Goal: Task Accomplishment & Management: Manage account settings

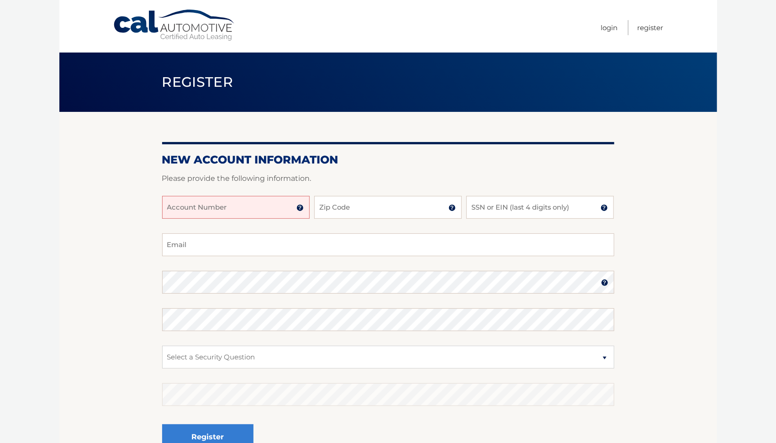
click at [208, 203] on input "Account Number" at bounding box center [236, 207] width 148 height 23
type input "44456002655"
click at [348, 213] on input "Zip Code" at bounding box center [388, 207] width 148 height 23
type input "08740"
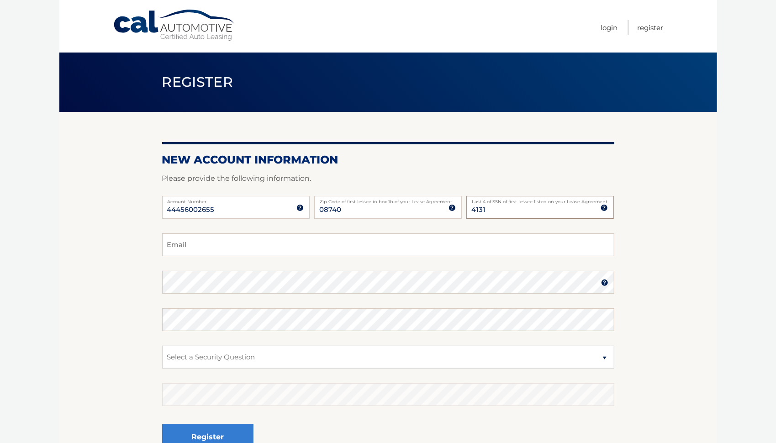
type input "4131"
type input "tara0712@hotmail.com"
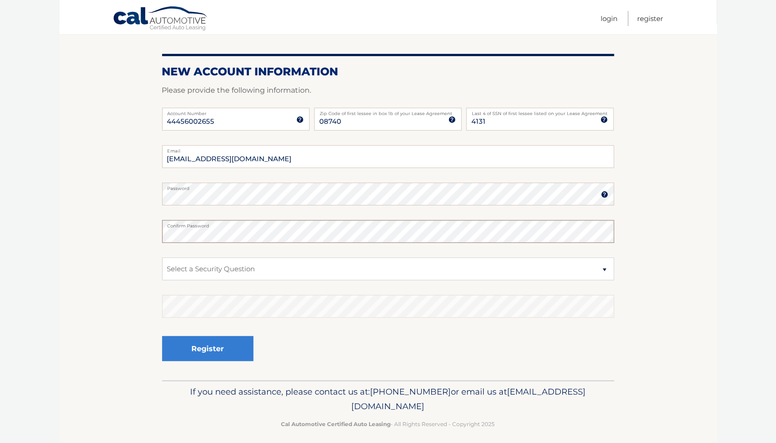
scroll to position [91, 0]
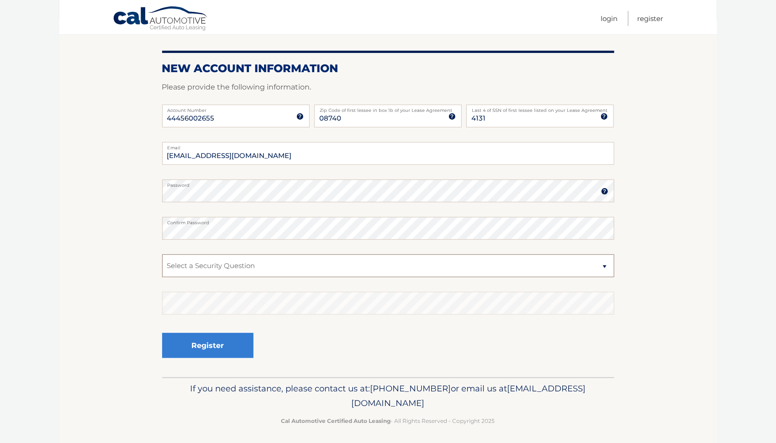
click at [236, 261] on select "Select a Security Question What was the name of your elementary school? What is…" at bounding box center [388, 265] width 452 height 23
select select "2"
click at [162, 254] on select "Select a Security Question What was the name of your elementary school? What is…" at bounding box center [388, 265] width 452 height 23
click at [209, 345] on button "Register" at bounding box center [207, 345] width 91 height 25
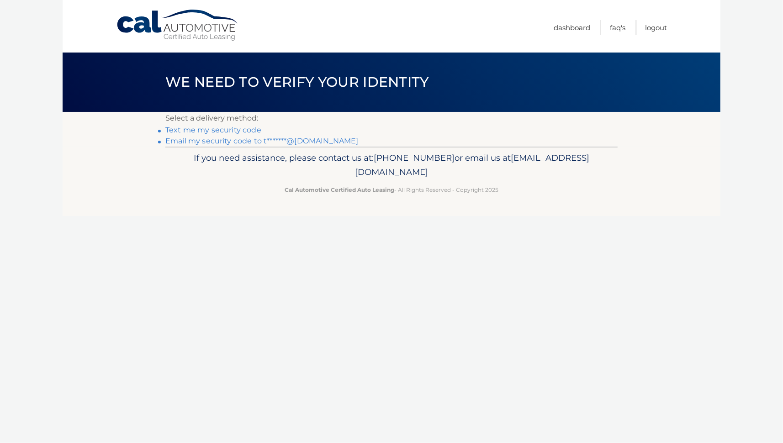
click at [187, 131] on link "Text me my security code" at bounding box center [213, 130] width 96 height 9
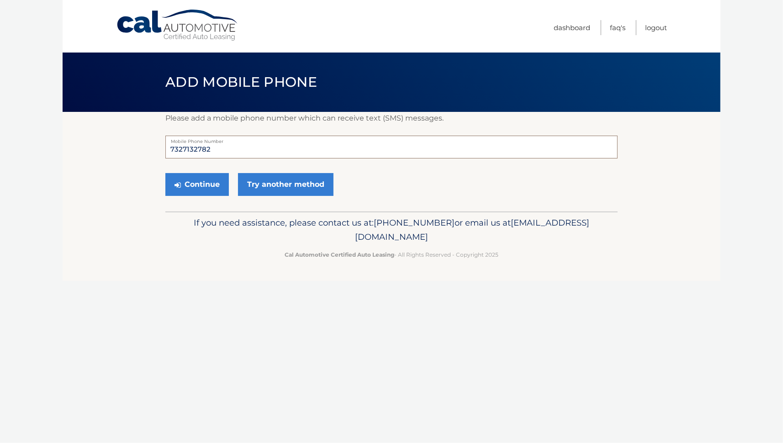
drag, startPoint x: 215, startPoint y: 150, endPoint x: 166, endPoint y: 149, distance: 48.9
click at [166, 149] on input "7327132782" at bounding box center [391, 147] width 452 height 23
type input "9175743855"
click at [206, 185] on button "Continue" at bounding box center [197, 184] width 64 height 23
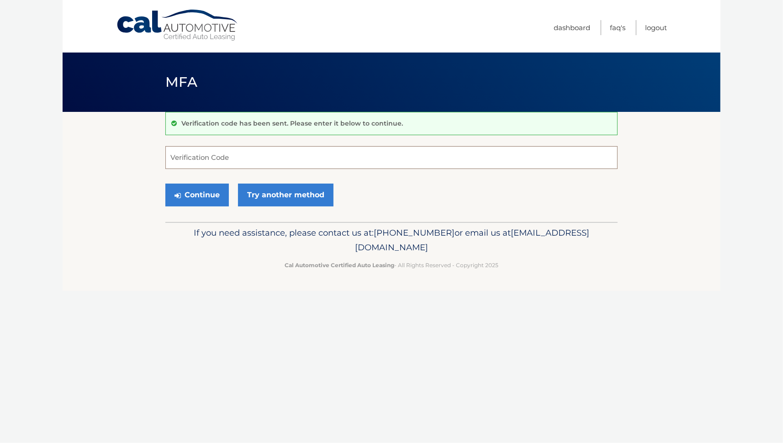
click at [202, 159] on input "Verification Code" at bounding box center [391, 157] width 452 height 23
type input "657314"
click at [199, 193] on button "Continue" at bounding box center [197, 195] width 64 height 23
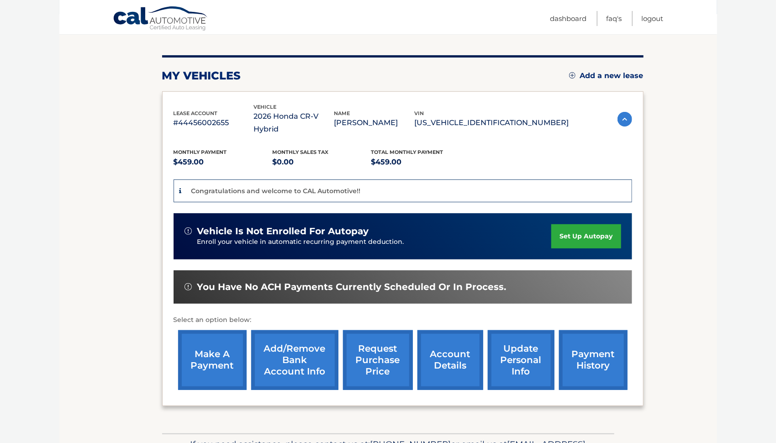
scroll to position [97, 0]
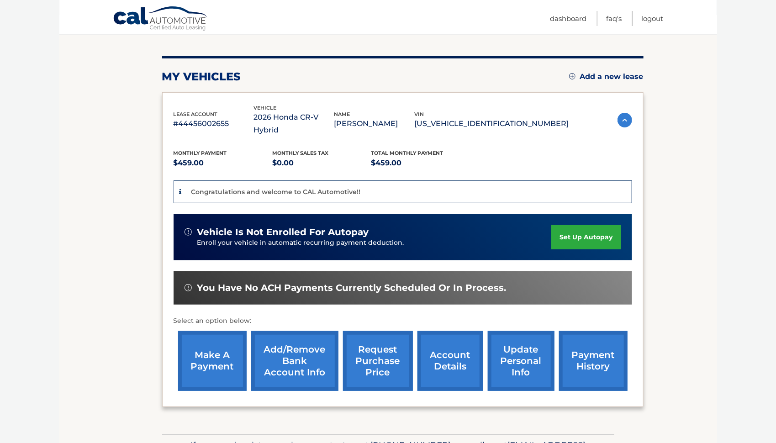
click at [582, 225] on link "set up autopay" at bounding box center [585, 237] width 69 height 24
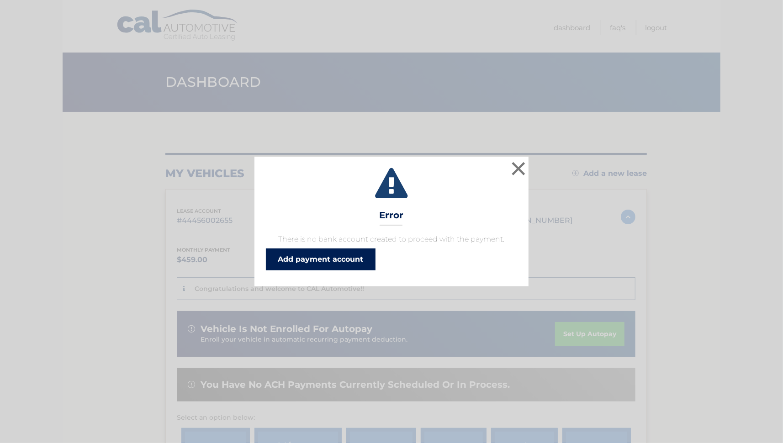
click at [320, 259] on link "Add payment account" at bounding box center [321, 260] width 110 height 22
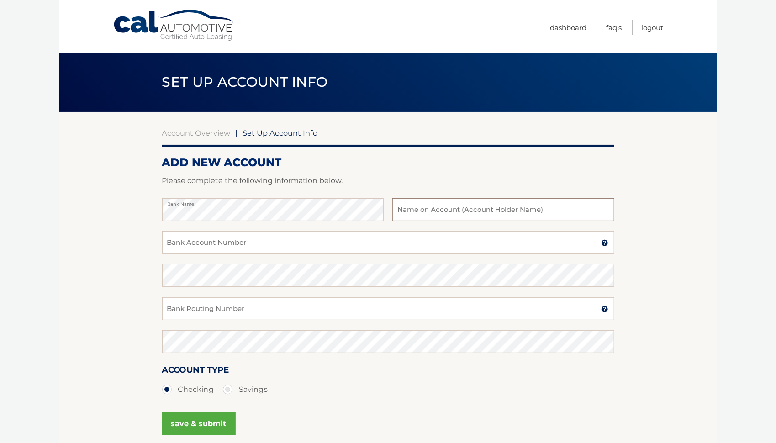
click at [400, 211] on input "text" at bounding box center [503, 209] width 222 height 23
type input "[PERSON_NAME]"
click at [196, 242] on input "Bank Account Number" at bounding box center [388, 242] width 452 height 23
type input "6496451334"
click at [167, 305] on input "Bank Routing Number" at bounding box center [388, 308] width 452 height 23
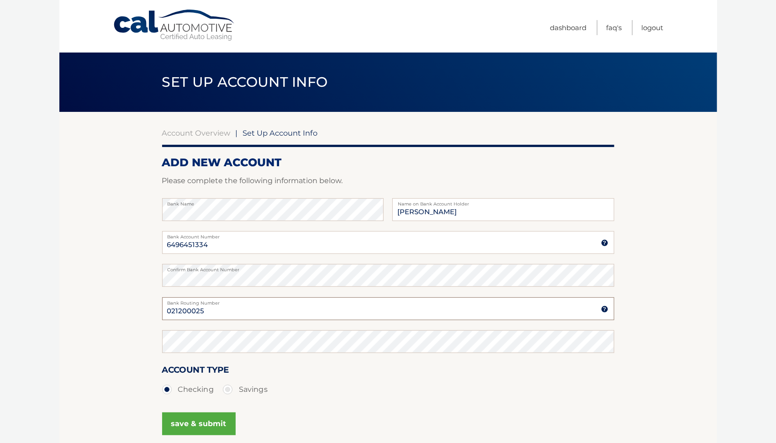
type input "021200025"
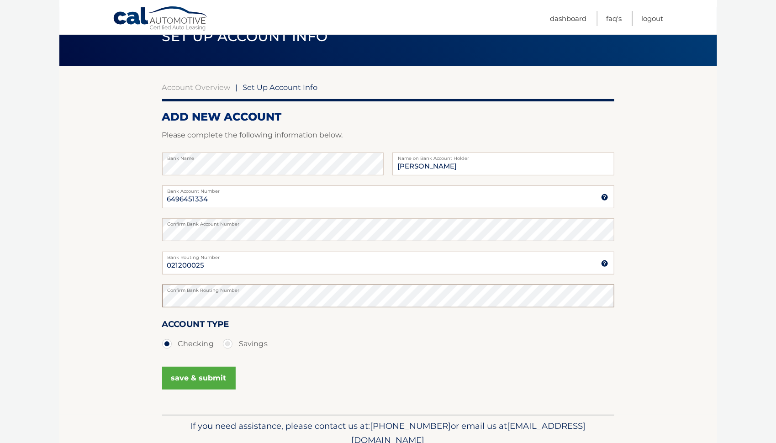
scroll to position [86, 0]
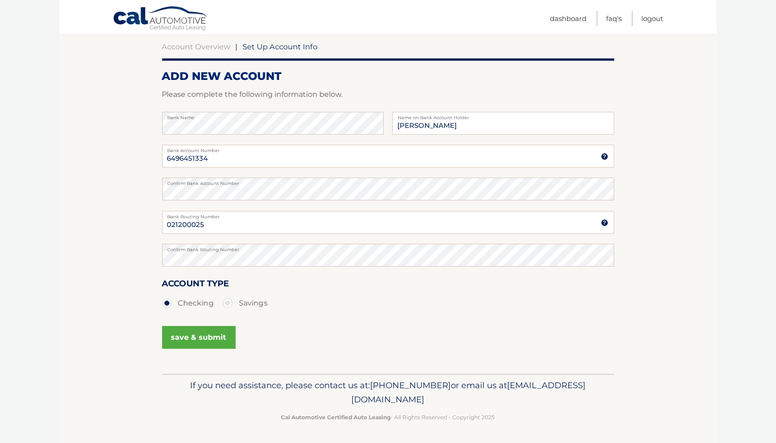
click at [198, 338] on button "save & submit" at bounding box center [199, 337] width 74 height 23
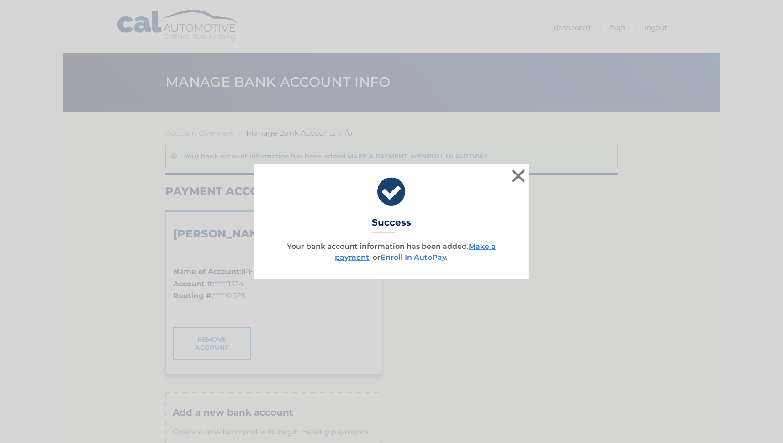
click at [414, 257] on link "Enroll In AutoPay" at bounding box center [413, 257] width 65 height 9
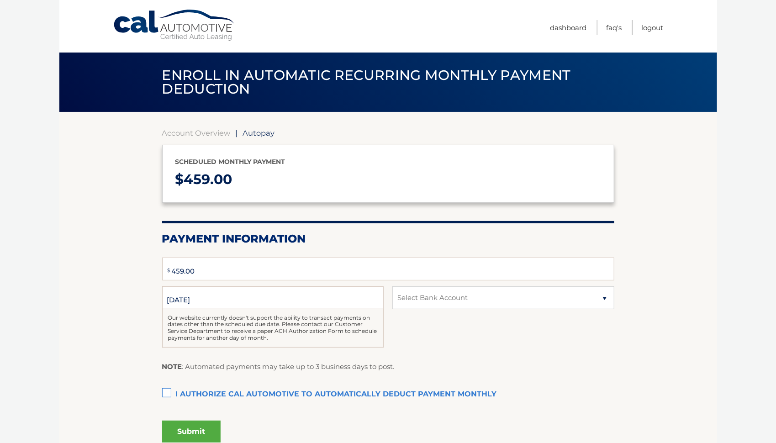
type input "459"
select select "MTI5NjQ1ZGQtYzg0Ny00OWMyLTk3OTItYmMxM2FiMzhjZDI2"
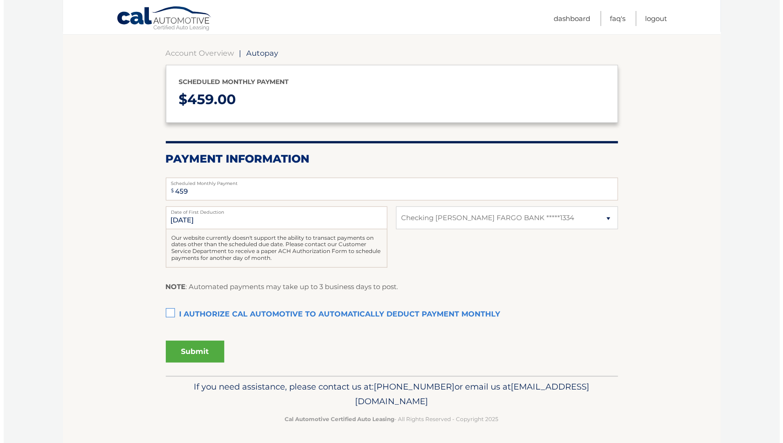
scroll to position [81, 0]
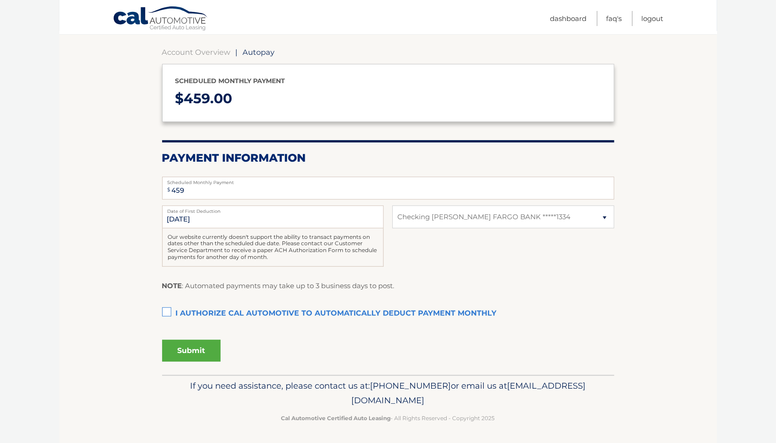
click at [167, 313] on label "I authorize cal automotive to automatically deduct payment monthly This checkbo…" at bounding box center [388, 314] width 452 height 18
click at [0, 0] on input "I authorize cal automotive to automatically deduct payment monthly This checkbo…" at bounding box center [0, 0] width 0 height 0
click at [189, 350] on button "Submit" at bounding box center [191, 351] width 58 height 22
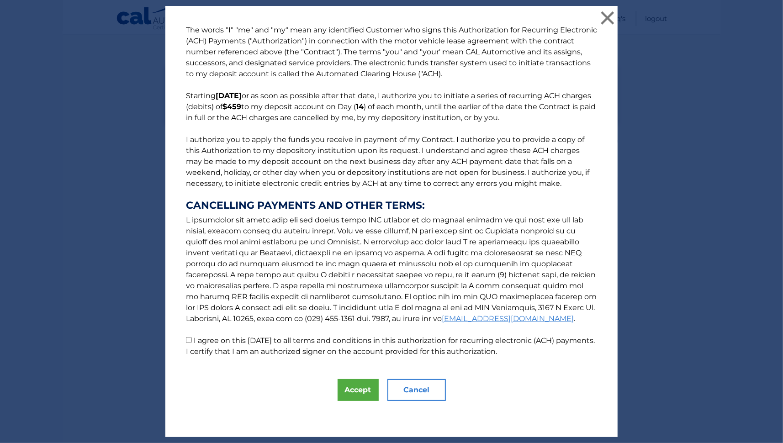
click at [186, 341] on input "I agree on this 09/09/2025 to all terms and conditions in this authorization fo…" at bounding box center [189, 340] width 6 height 6
checkbox input "true"
click at [356, 391] on button "Accept" at bounding box center [358, 390] width 41 height 22
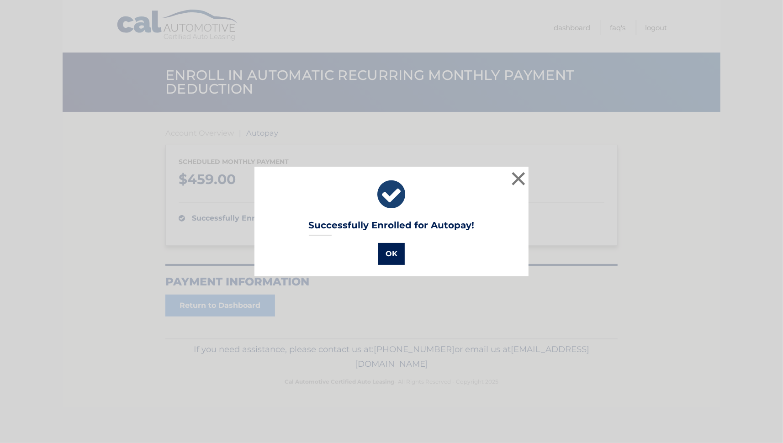
click at [388, 255] on button "OK" at bounding box center [391, 254] width 27 height 22
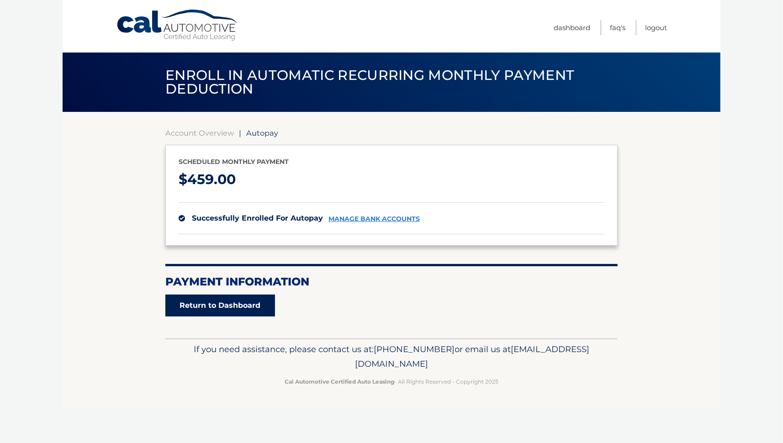
click at [212, 306] on link "Return to Dashboard" at bounding box center [220, 306] width 110 height 22
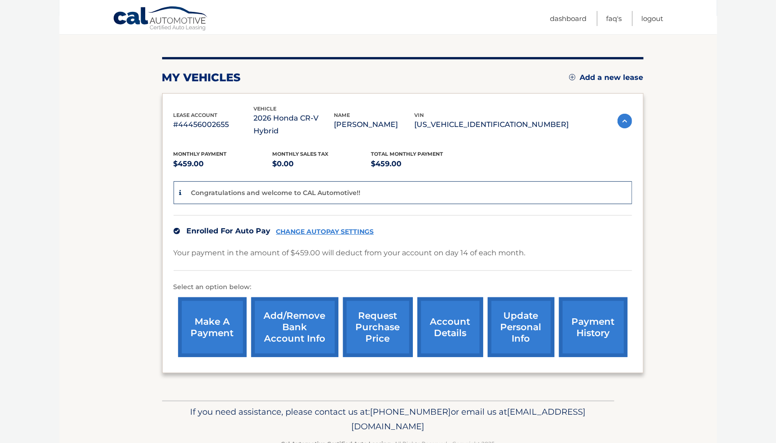
scroll to position [108, 0]
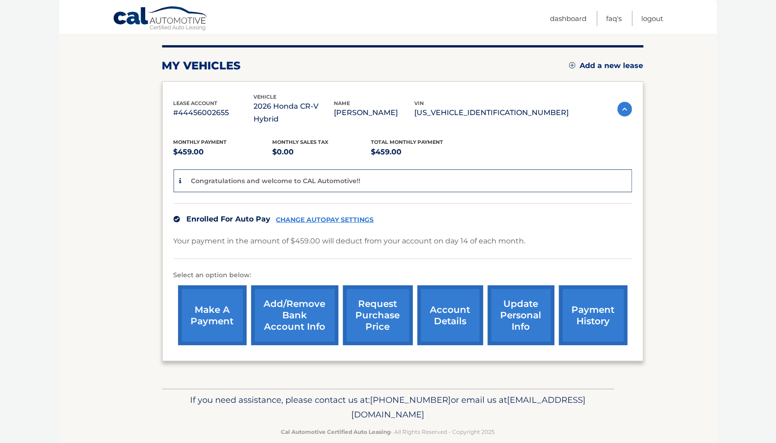
click at [453, 302] on link "account details" at bounding box center [451, 316] width 66 height 60
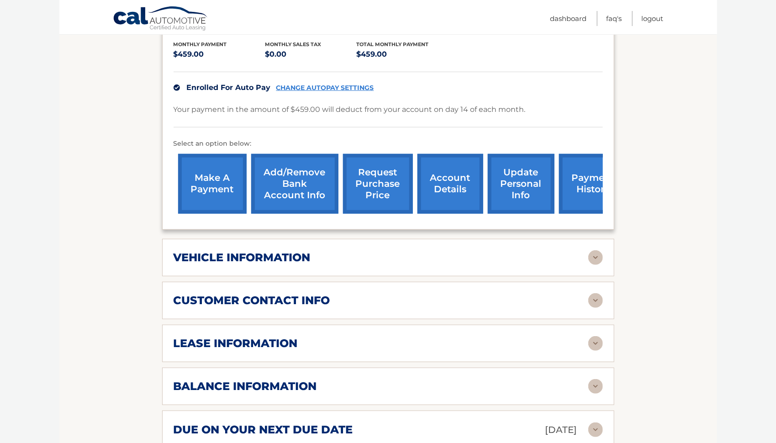
scroll to position [228, 0]
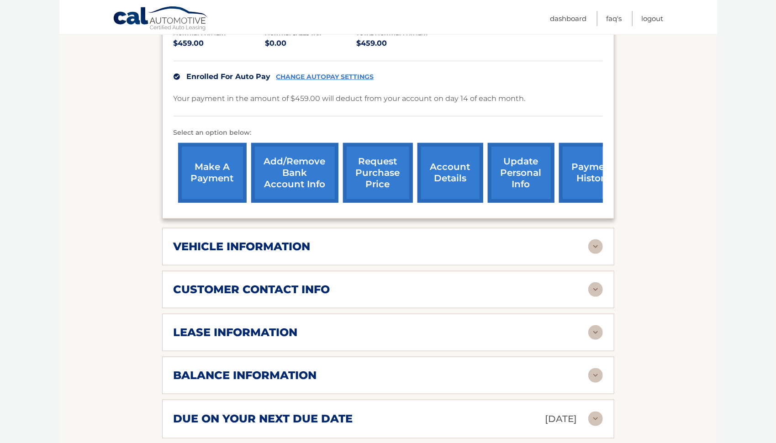
click at [594, 244] on img at bounding box center [595, 246] width 15 height 15
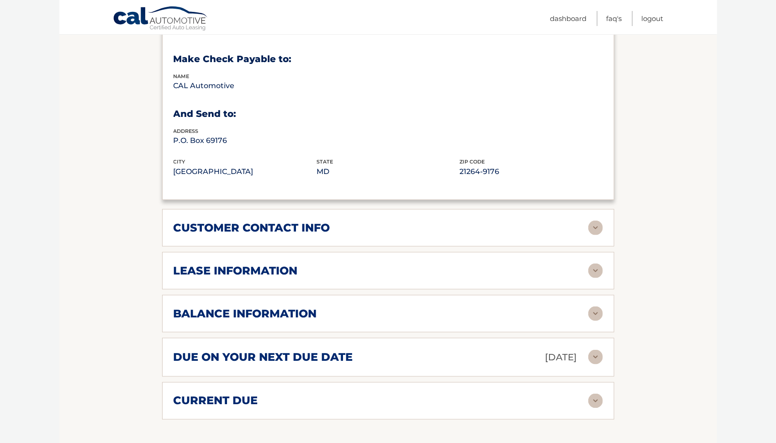
scroll to position [548, 0]
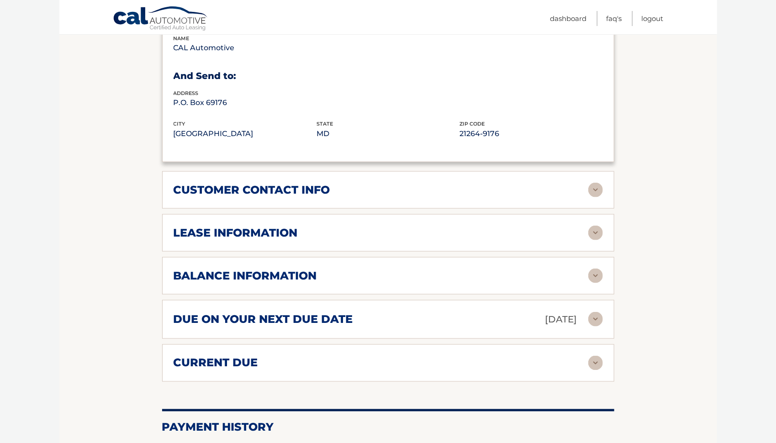
click at [598, 190] on img at bounding box center [595, 190] width 15 height 15
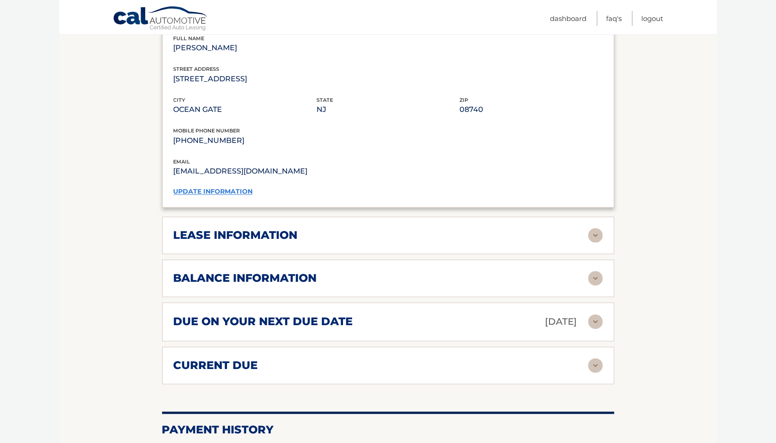
scroll to position [731, 0]
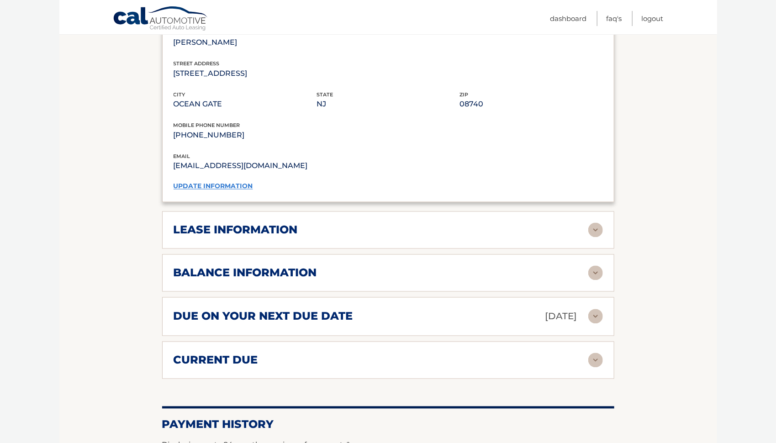
click at [595, 224] on img at bounding box center [595, 230] width 15 height 15
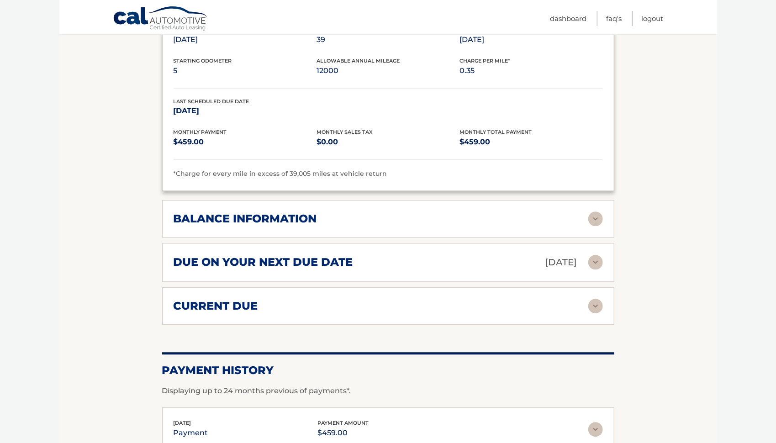
scroll to position [959, 0]
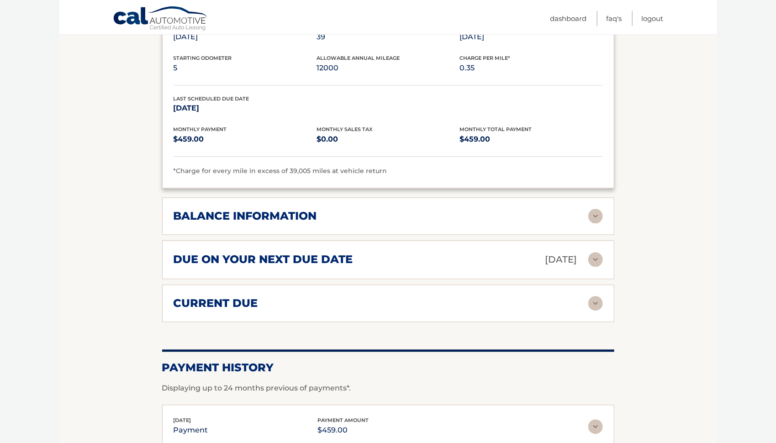
click at [597, 210] on img at bounding box center [595, 216] width 15 height 15
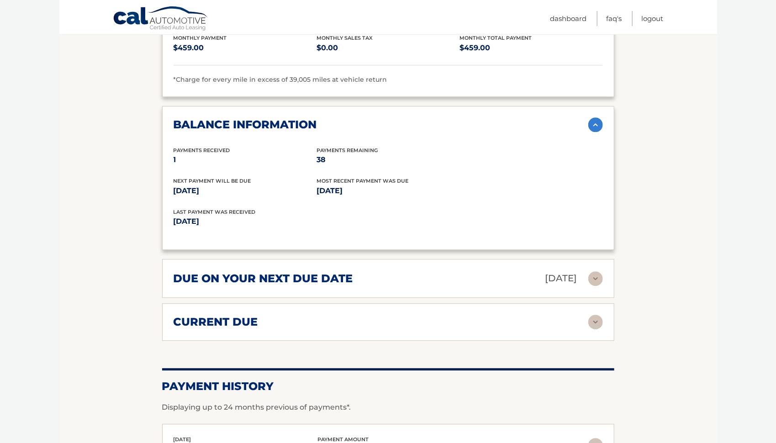
scroll to position [1097, 0]
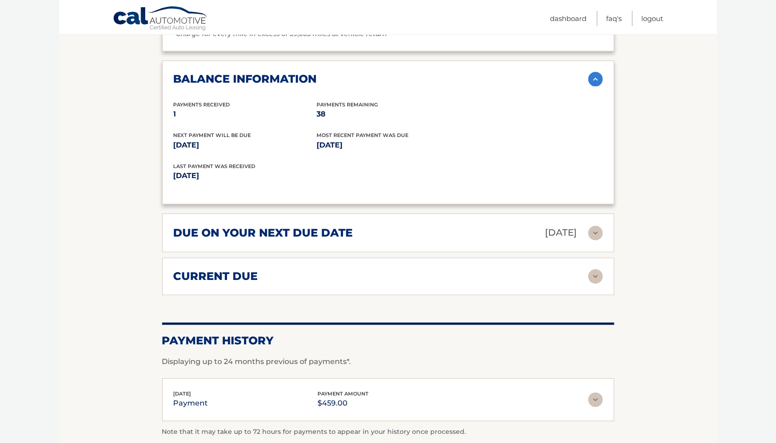
click at [594, 226] on img at bounding box center [595, 233] width 15 height 15
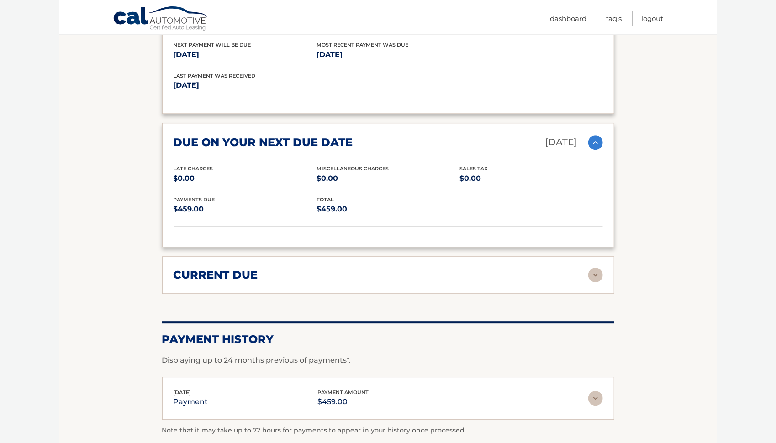
scroll to position [1188, 0]
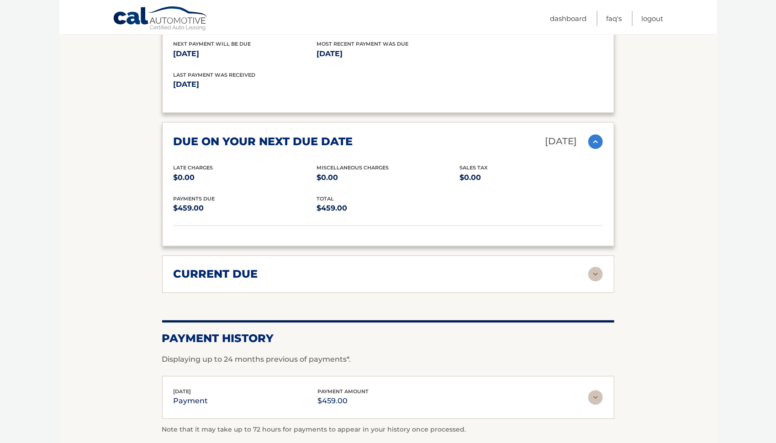
click at [594, 267] on img at bounding box center [595, 274] width 15 height 15
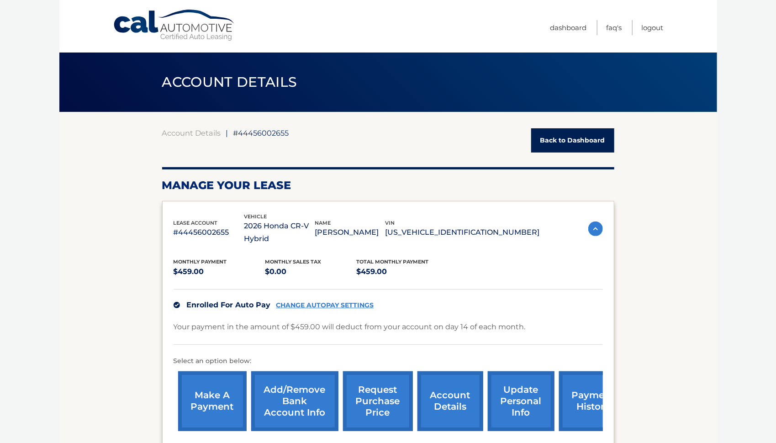
scroll to position [0, 0]
click at [602, 201] on div "lease account #44456002655 vehicle 2026 Honda CR-V Hybrid name THOMAS DUNN vin …" at bounding box center [388, 324] width 452 height 246
click at [574, 143] on link "Back to Dashboard" at bounding box center [572, 140] width 83 height 24
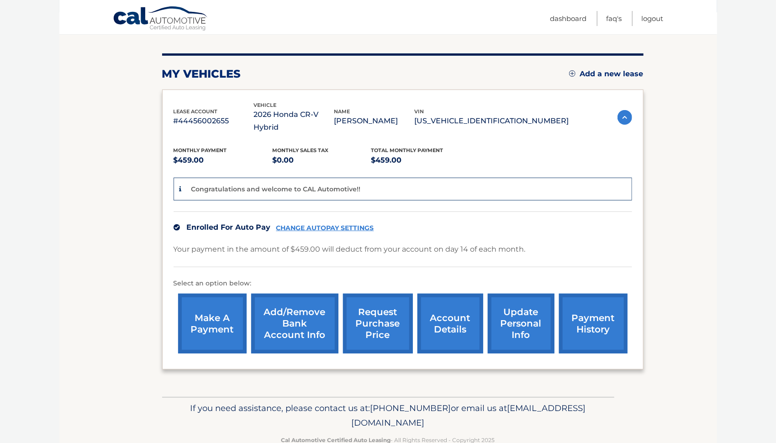
scroll to position [108, 0]
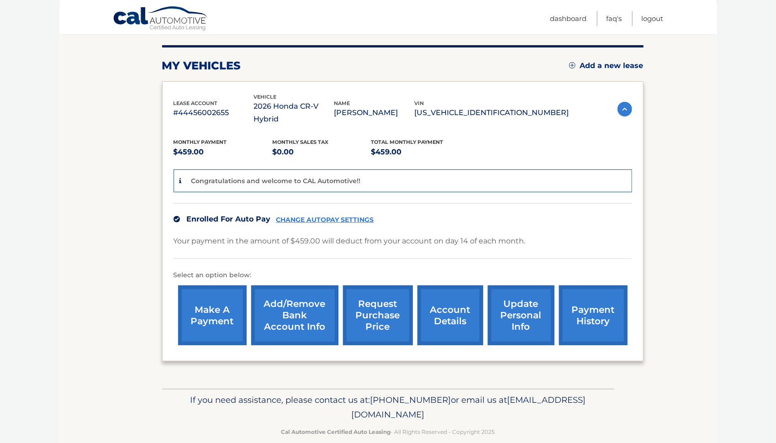
click at [520, 297] on link "update personal info" at bounding box center [521, 316] width 67 height 60
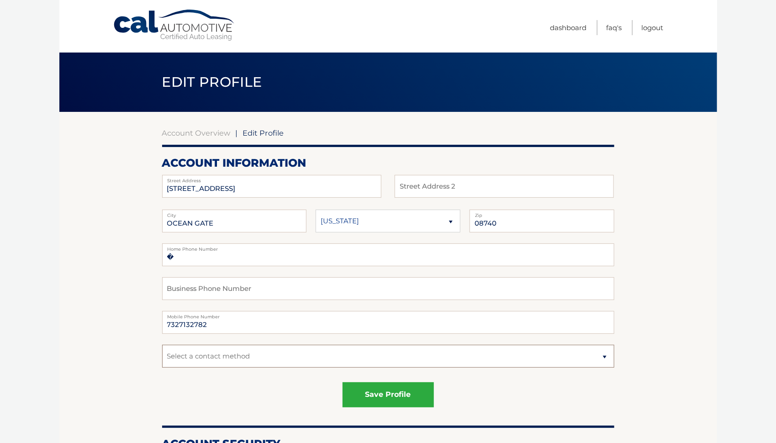
click at [605, 358] on select "Select a contact method Mobile Home" at bounding box center [388, 356] width 452 height 23
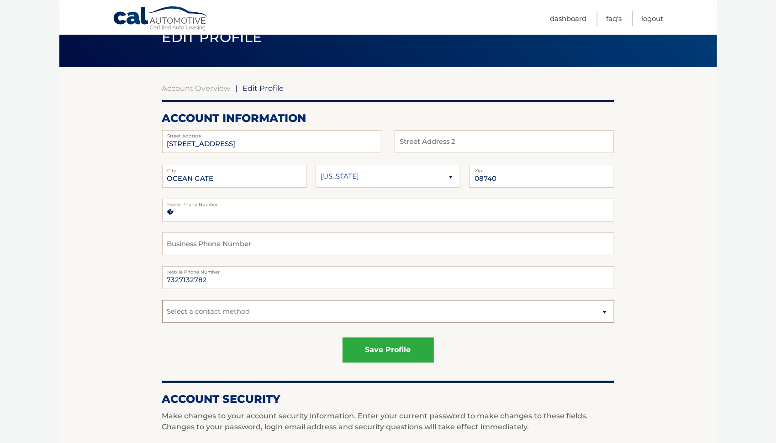
scroll to position [46, 0]
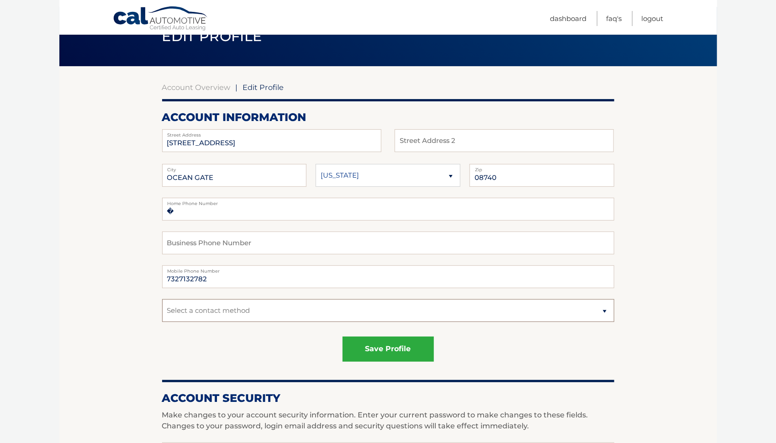
click at [603, 311] on select "Select a contact method Mobile Home" at bounding box center [388, 310] width 452 height 23
select select "1"
click at [162, 299] on select "Select a contact method Mobile Home" at bounding box center [388, 310] width 452 height 23
click at [402, 140] on input "text" at bounding box center [504, 140] width 219 height 23
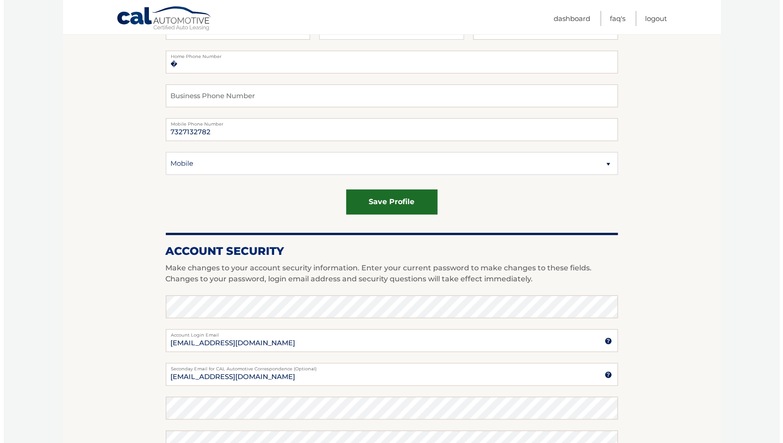
scroll to position [183, 0]
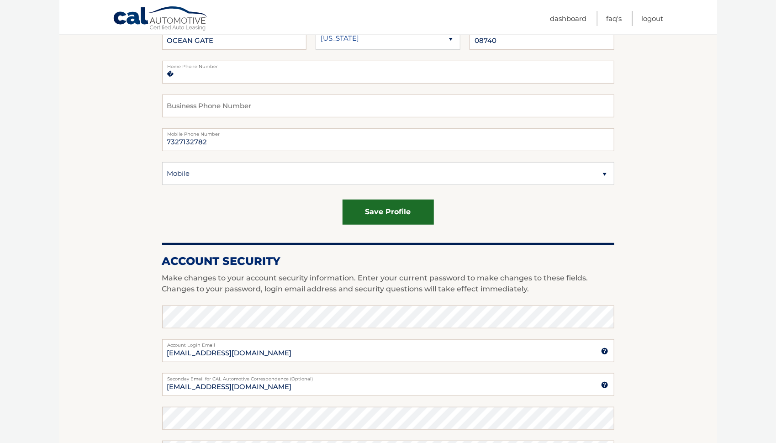
type input "PO Box 227"
click at [387, 212] on button "save profile" at bounding box center [388, 212] width 91 height 25
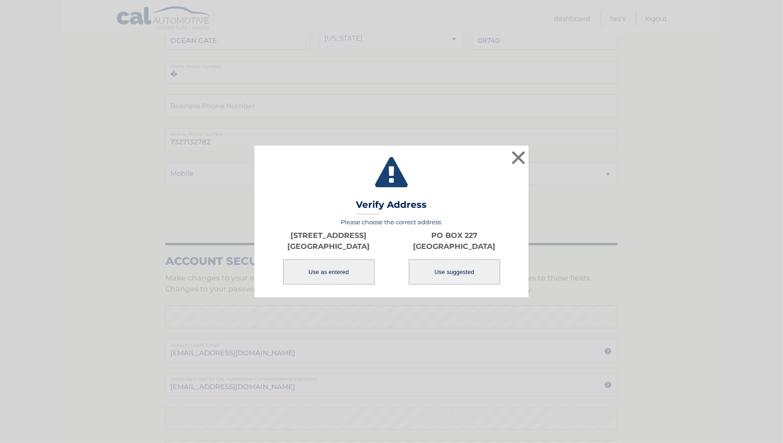
click at [329, 272] on button "Use as entered" at bounding box center [328, 272] width 91 height 25
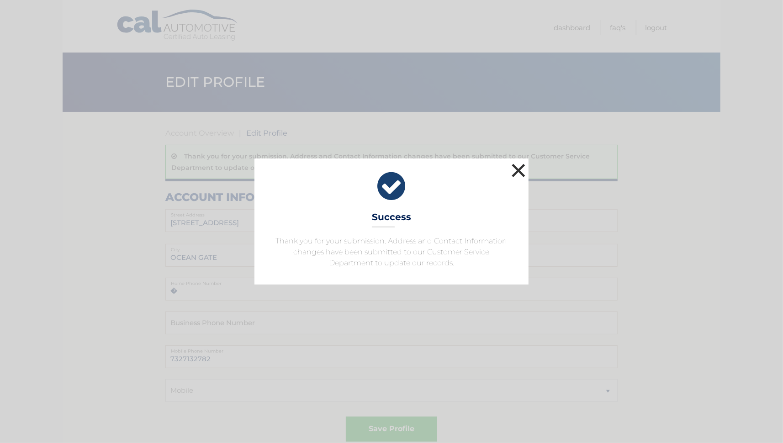
click at [519, 173] on button "×" at bounding box center [518, 170] width 18 height 18
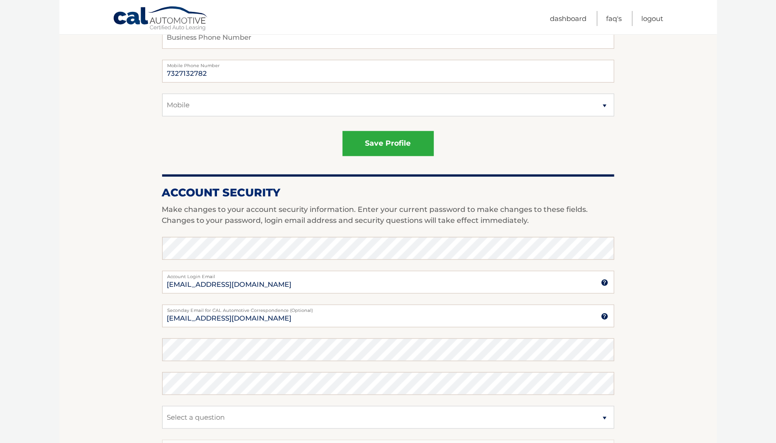
scroll to position [274, 0]
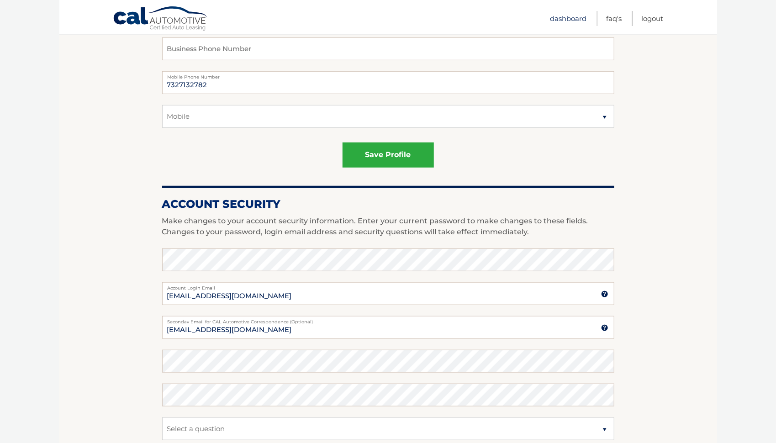
click at [569, 18] on link "Dashboard" at bounding box center [569, 18] width 37 height 15
